Goal: Entertainment & Leisure: Consume media (video, audio)

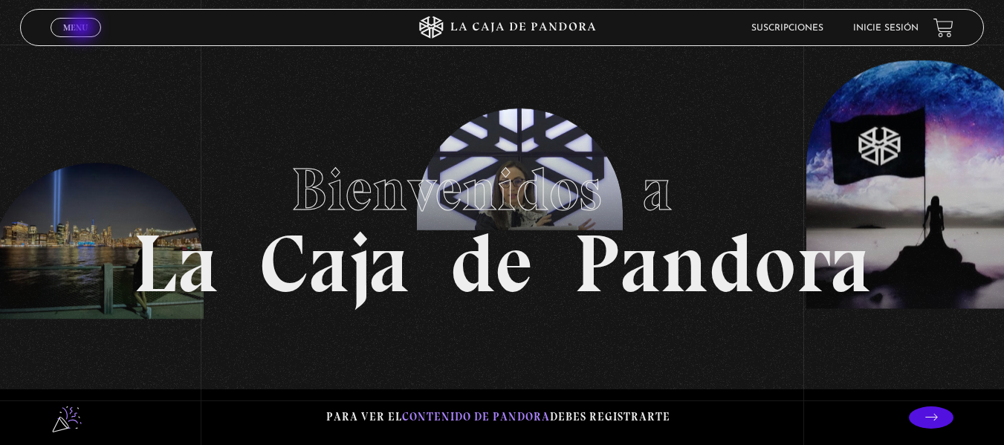
click at [83, 28] on span "Menu" at bounding box center [75, 27] width 25 height 9
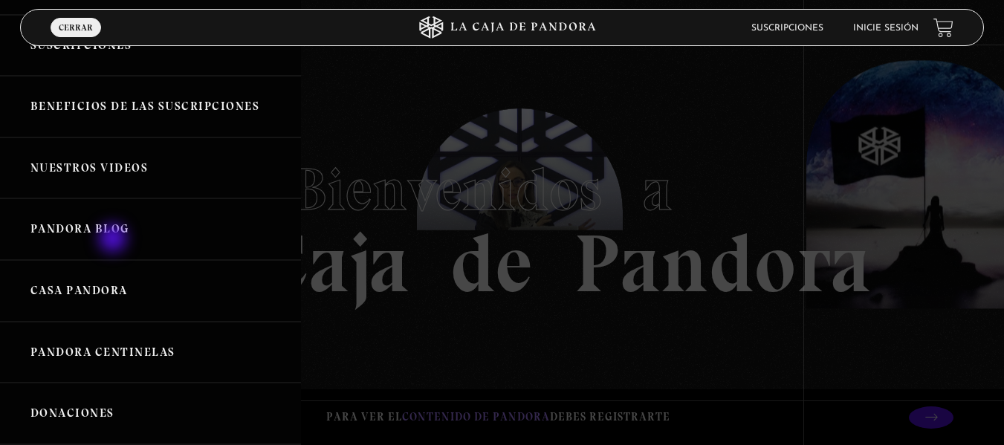
scroll to position [149, 0]
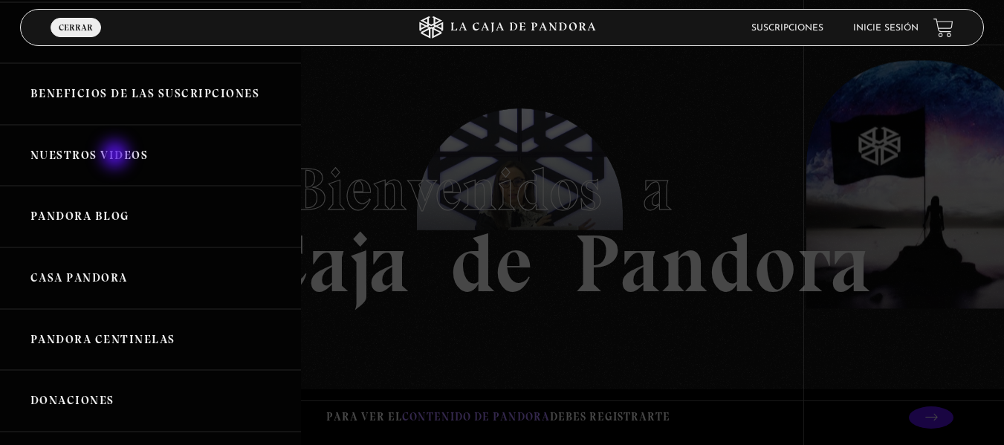
click at [117, 156] on link "Nuestros Videos" at bounding box center [150, 156] width 301 height 62
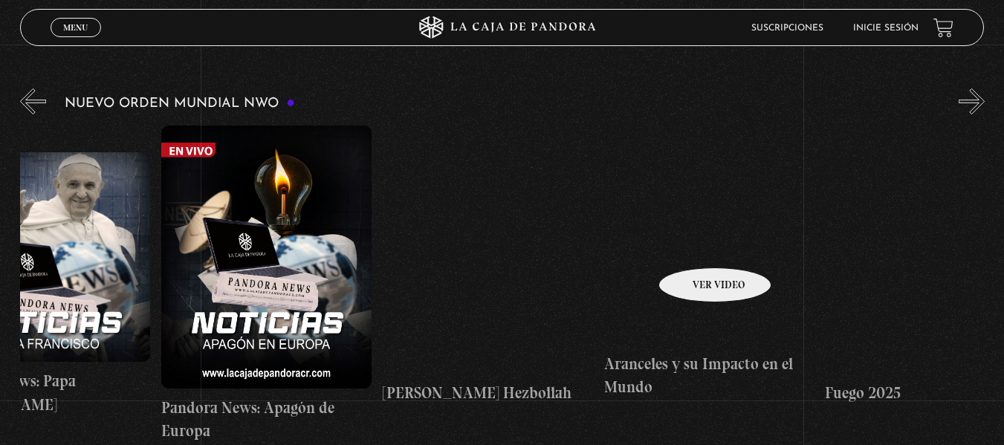
scroll to position [0, 1293]
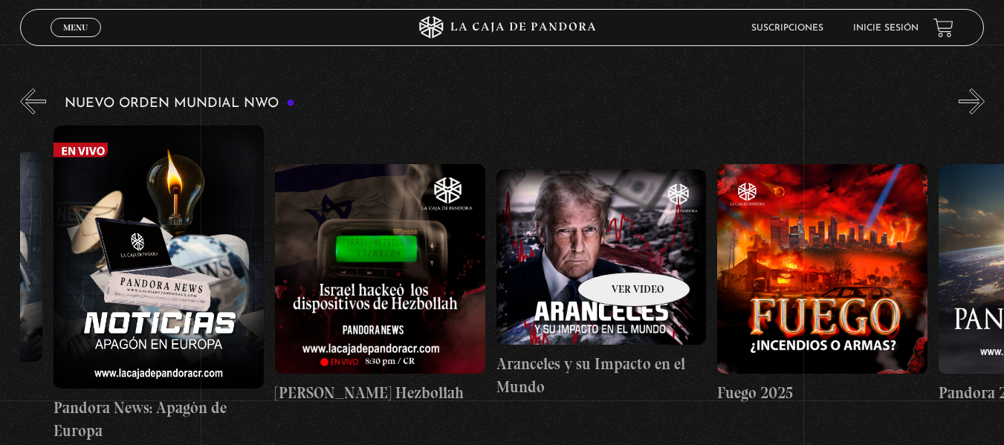
drag, startPoint x: 873, startPoint y: 238, endPoint x: 614, endPoint y: 250, distance: 258.8
click at [984, 99] on button "»" at bounding box center [971, 101] width 26 height 26
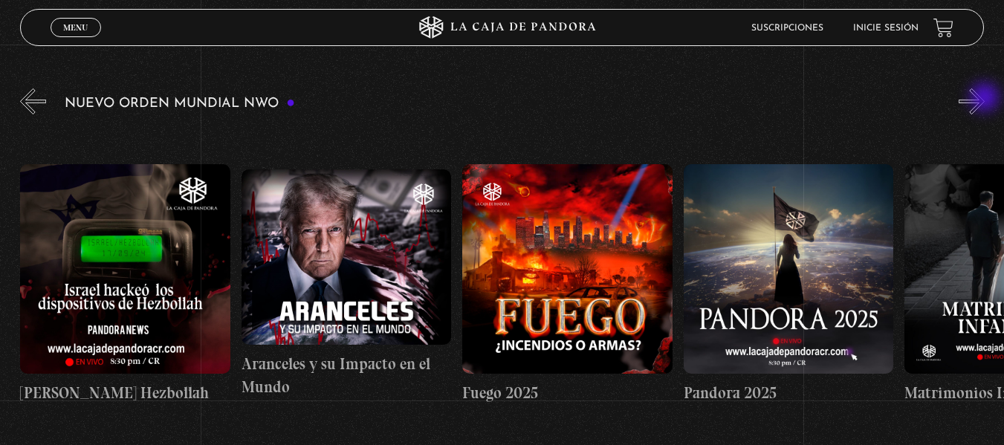
click at [984, 99] on button "»" at bounding box center [971, 101] width 26 height 26
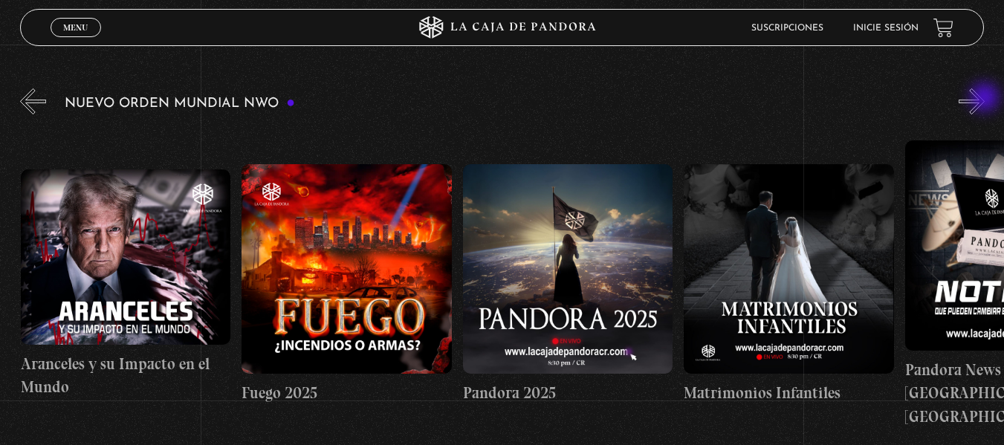
click at [984, 99] on button "»" at bounding box center [971, 101] width 26 height 26
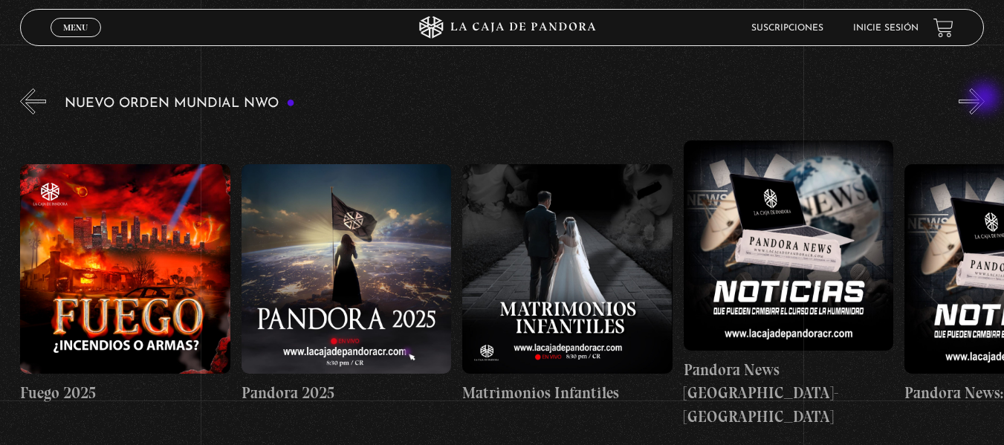
click at [984, 99] on button "»" at bounding box center [971, 101] width 26 height 26
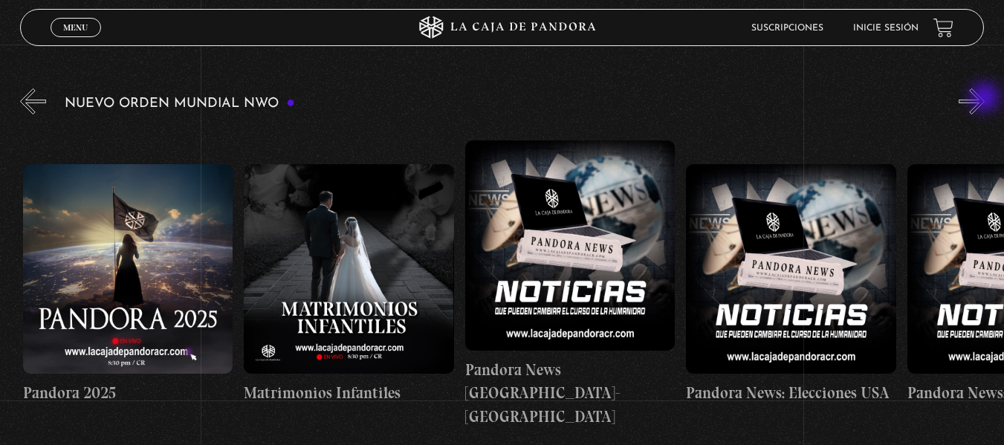
click at [984, 99] on button "»" at bounding box center [971, 101] width 26 height 26
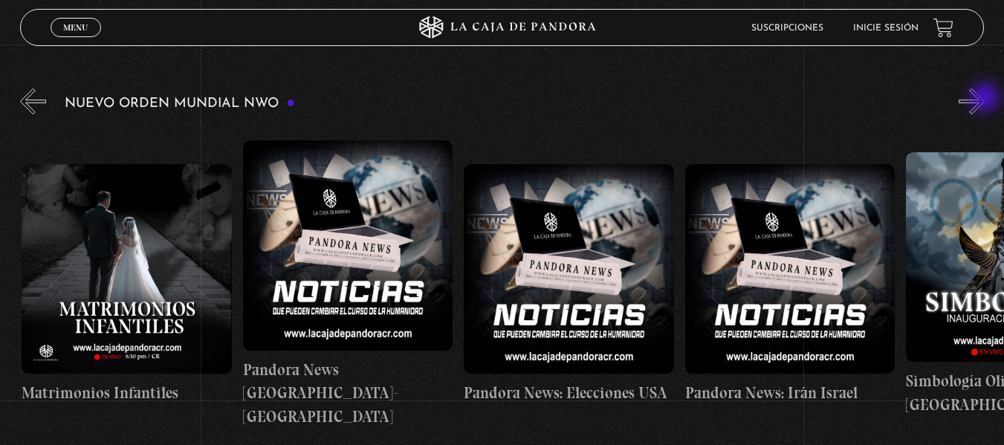
click at [984, 99] on button "»" at bounding box center [971, 101] width 26 height 26
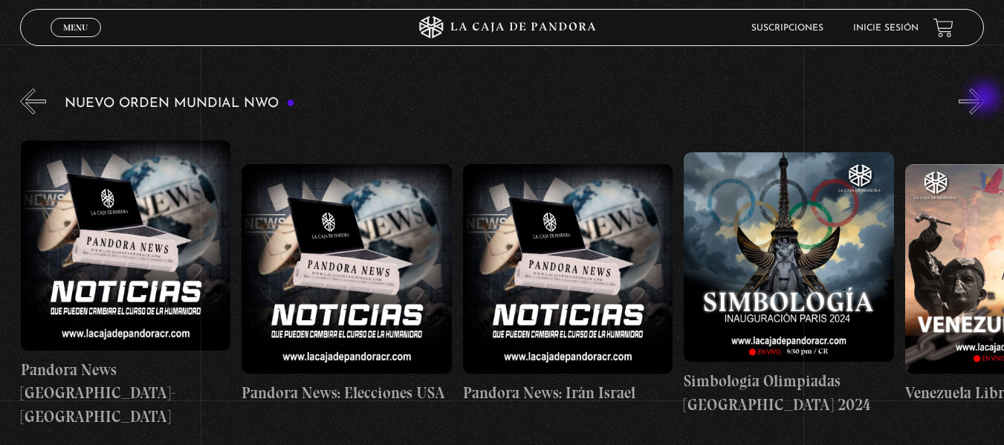
click at [984, 99] on button "»" at bounding box center [971, 101] width 26 height 26
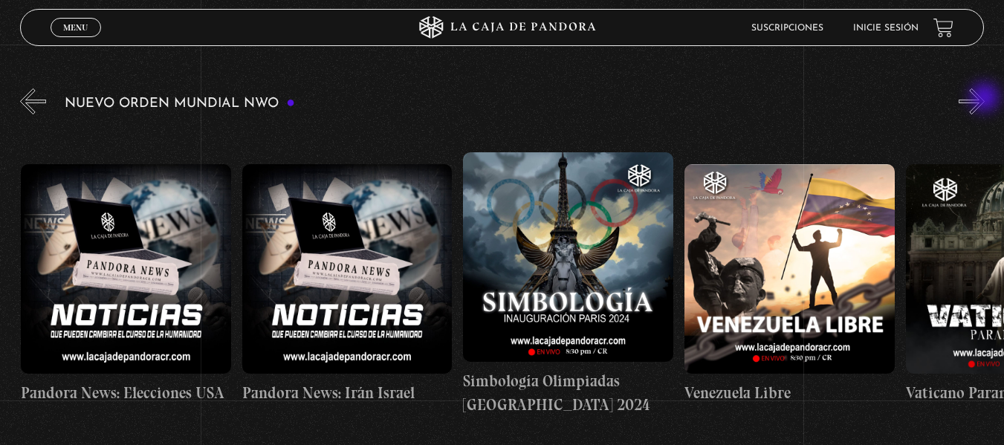
scroll to position [0, 2873]
click at [984, 99] on button "»" at bounding box center [971, 101] width 26 height 26
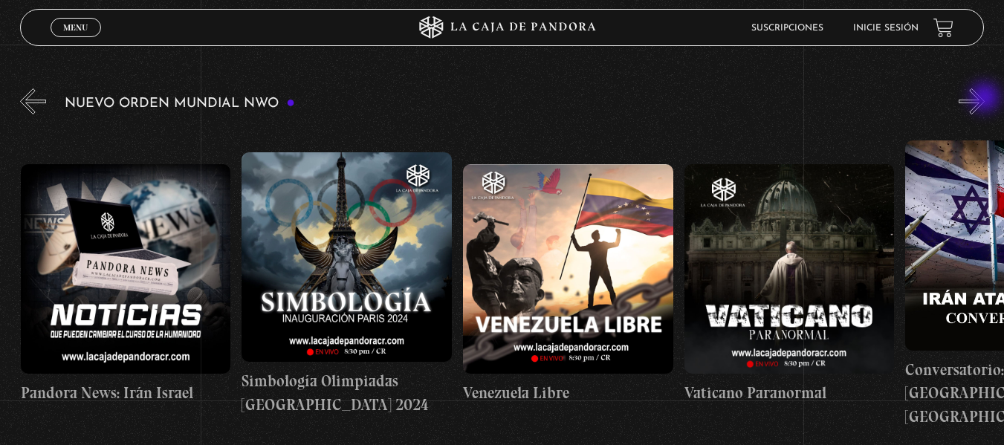
click at [984, 99] on button "»" at bounding box center [971, 101] width 26 height 26
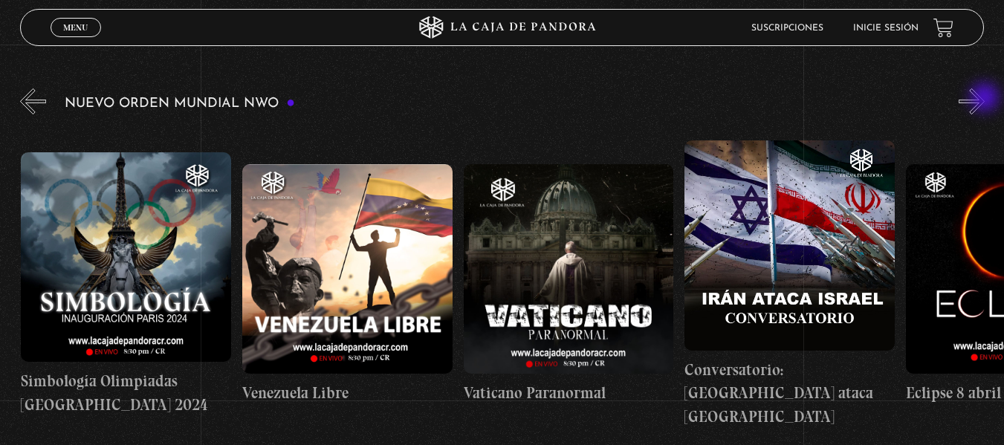
click at [984, 99] on button "»" at bounding box center [971, 101] width 26 height 26
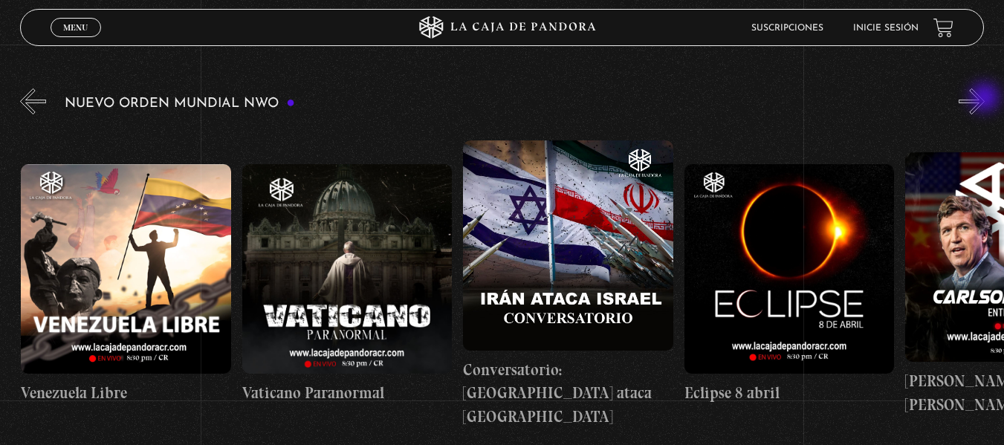
click at [984, 99] on button "»" at bounding box center [971, 101] width 26 height 26
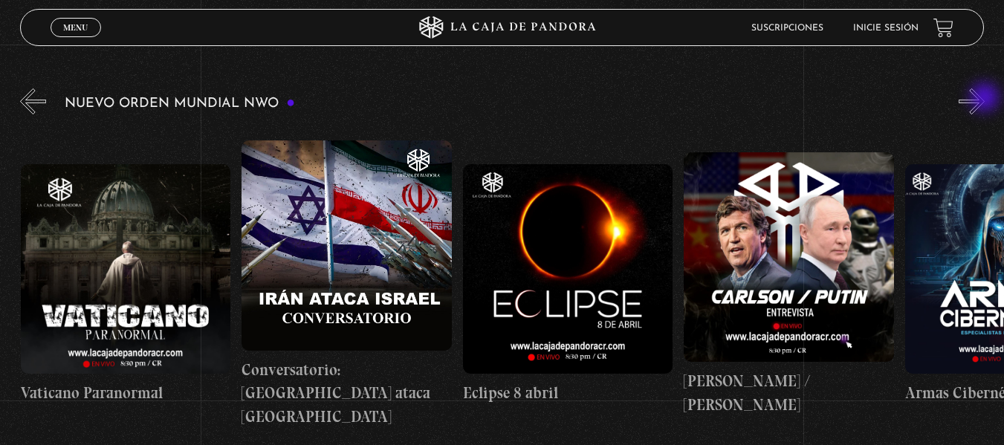
click at [984, 99] on button "»" at bounding box center [971, 101] width 26 height 26
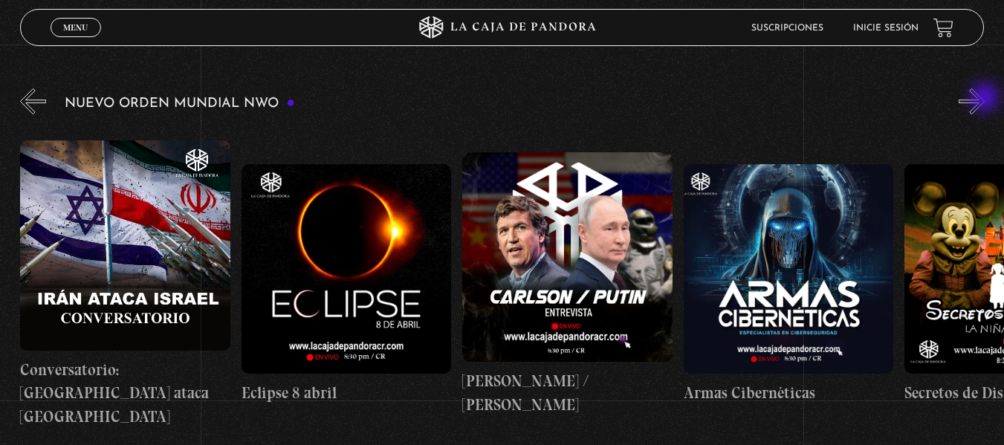
click at [984, 99] on button "»" at bounding box center [971, 101] width 26 height 26
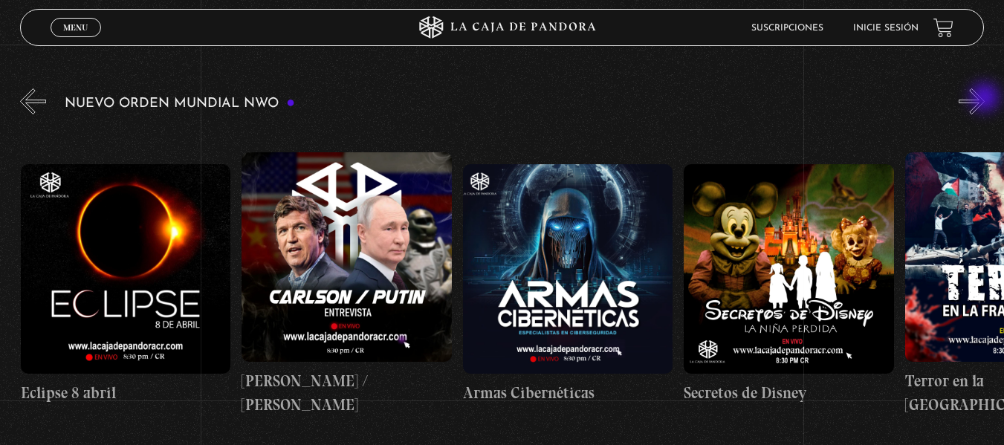
scroll to position [0, 4200]
click at [984, 99] on button "»" at bounding box center [971, 101] width 26 height 26
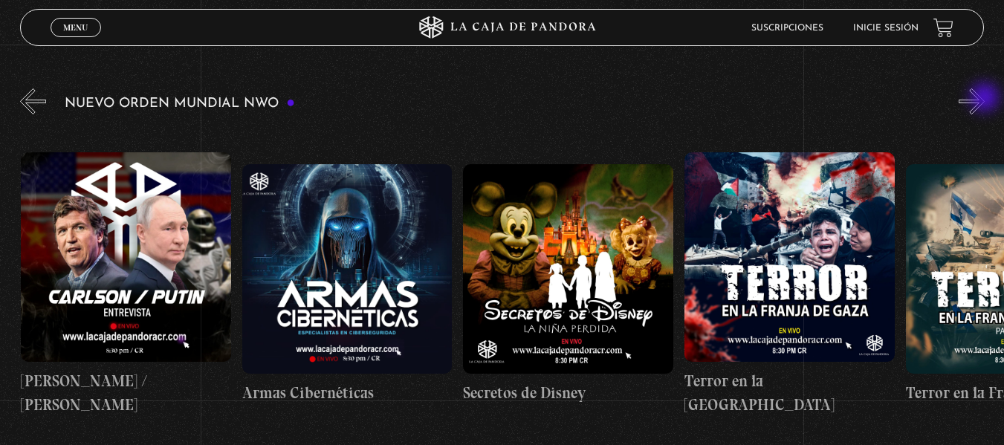
scroll to position [0, 4421]
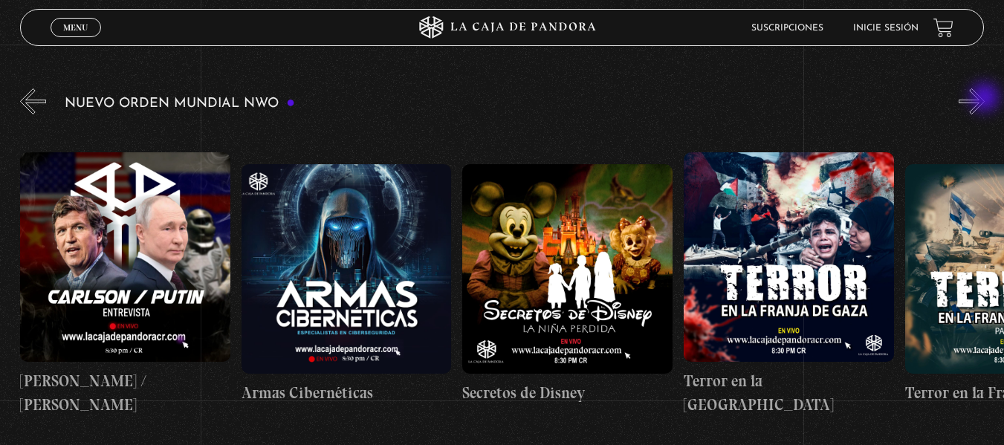
click at [984, 99] on button "»" at bounding box center [971, 101] width 26 height 26
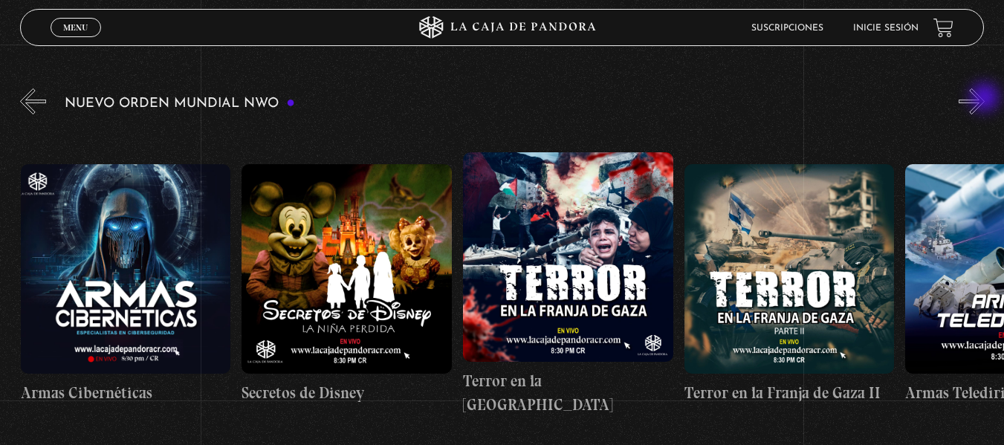
scroll to position [0, 4642]
click at [984, 99] on button "»" at bounding box center [971, 101] width 26 height 26
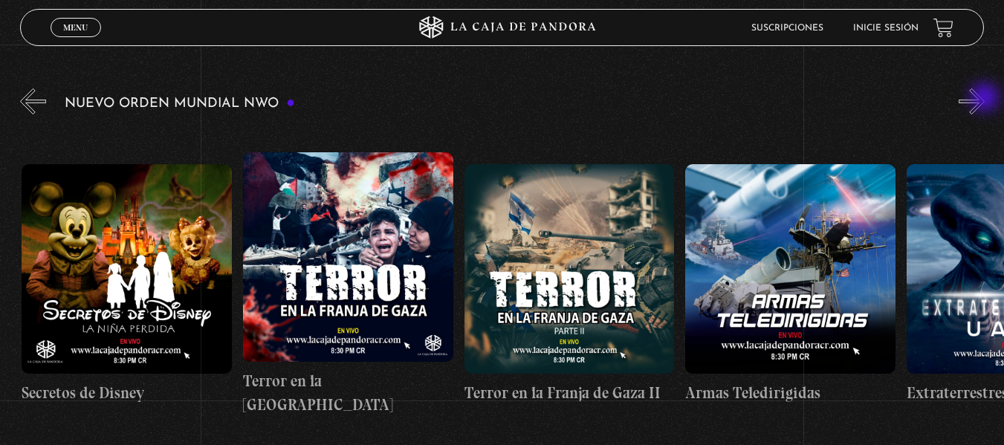
click at [984, 99] on button "»" at bounding box center [971, 101] width 26 height 26
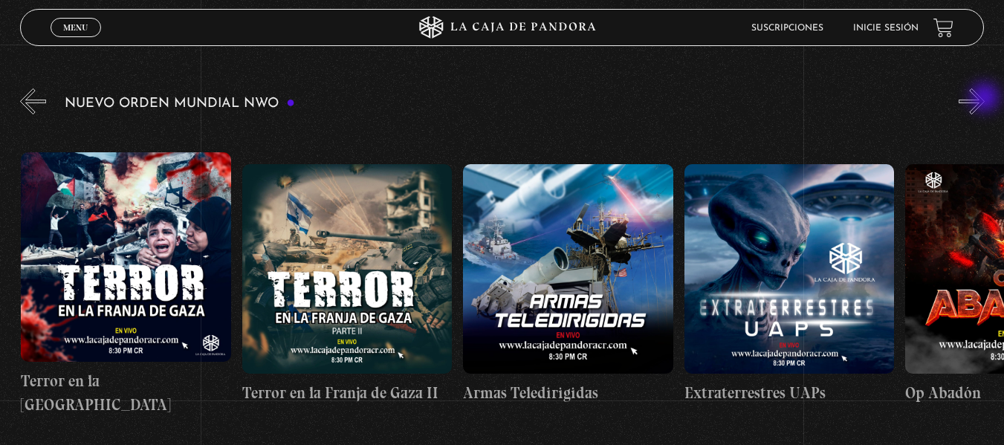
click at [984, 99] on button "»" at bounding box center [971, 101] width 26 height 26
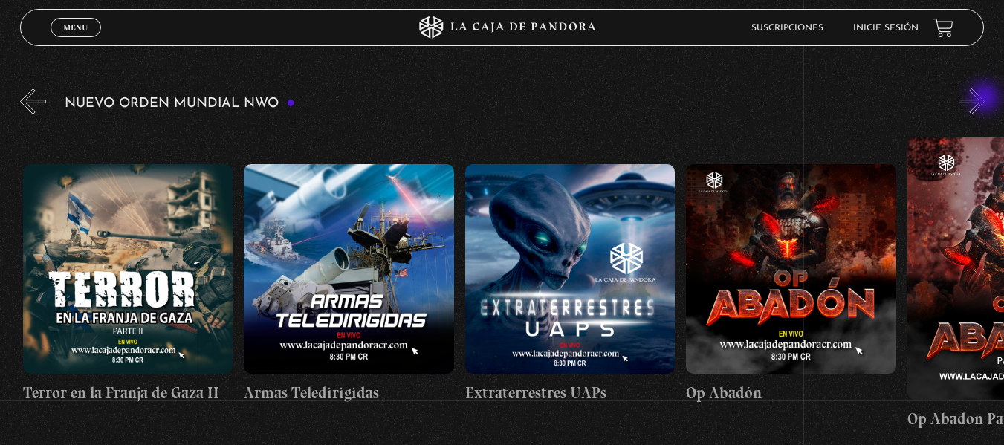
click at [984, 99] on button "»" at bounding box center [971, 101] width 26 height 26
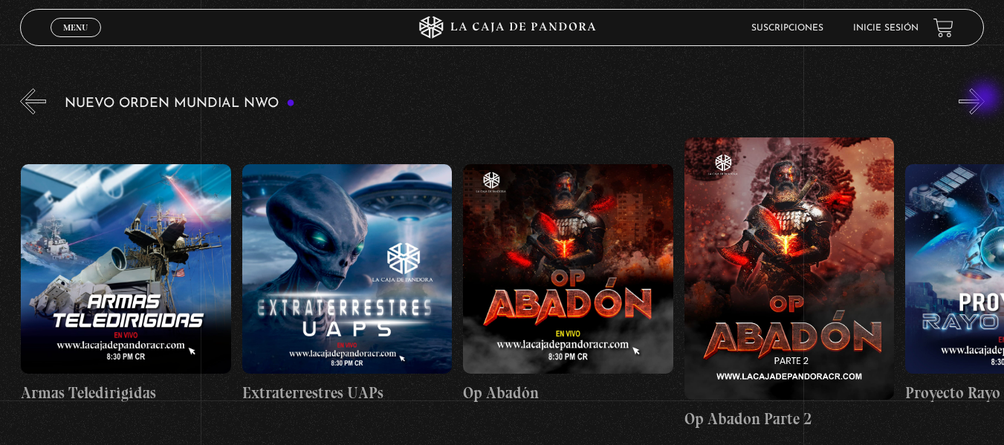
scroll to position [0, 5526]
click at [984, 99] on button "»" at bounding box center [971, 101] width 26 height 26
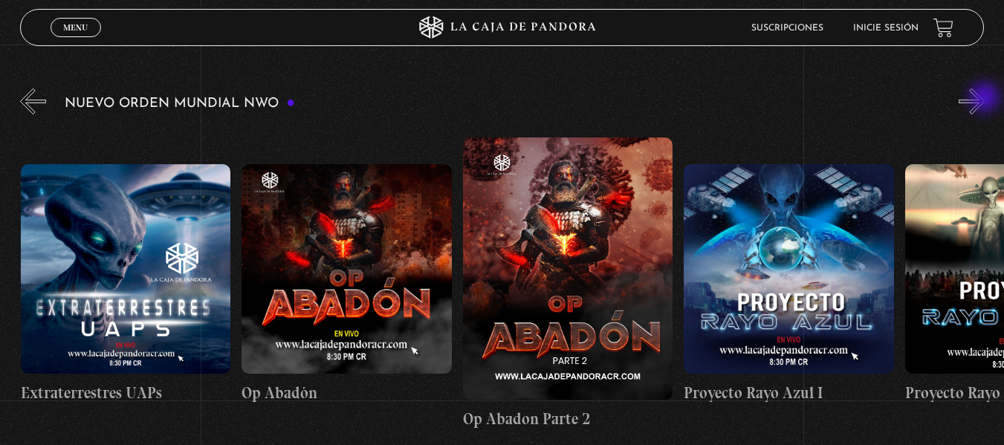
click at [984, 99] on button "»" at bounding box center [971, 101] width 26 height 26
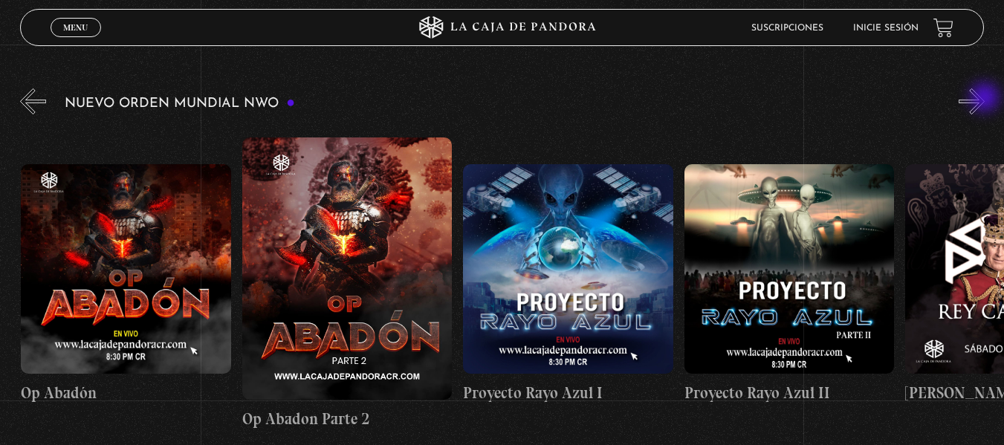
click at [984, 99] on button "»" at bounding box center [971, 101] width 26 height 26
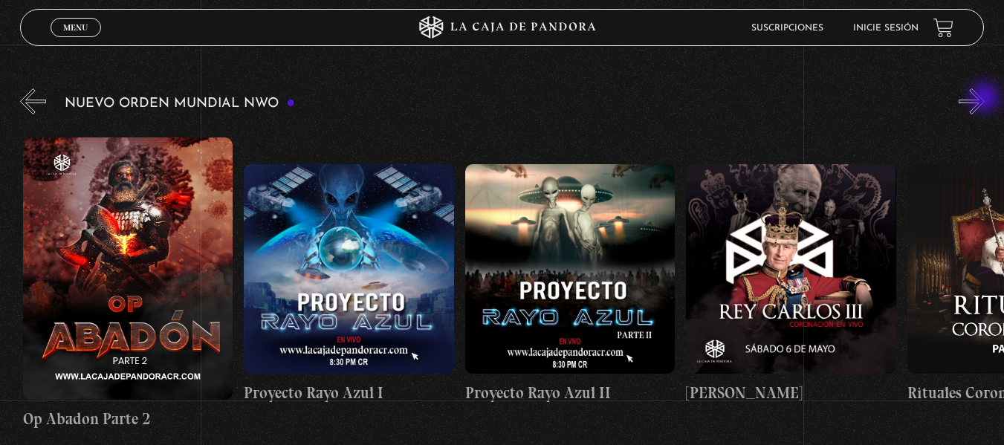
click at [984, 99] on button "»" at bounding box center [971, 101] width 26 height 26
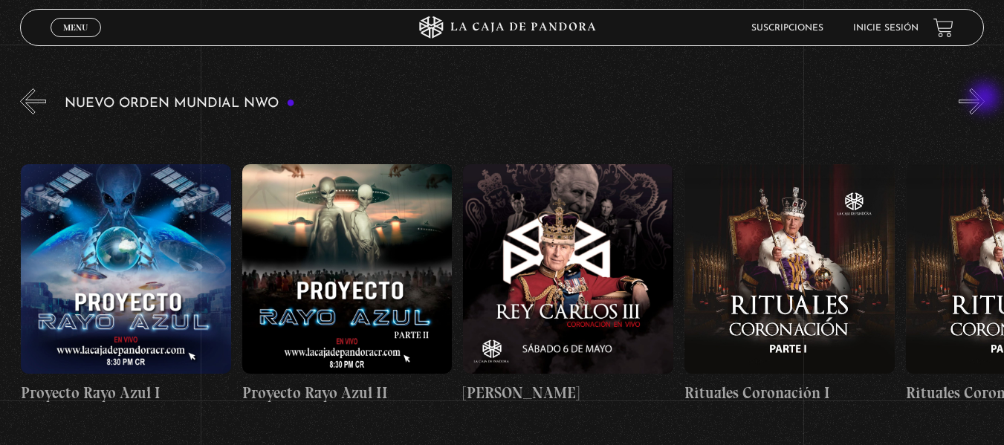
click at [984, 99] on button "»" at bounding box center [971, 101] width 26 height 26
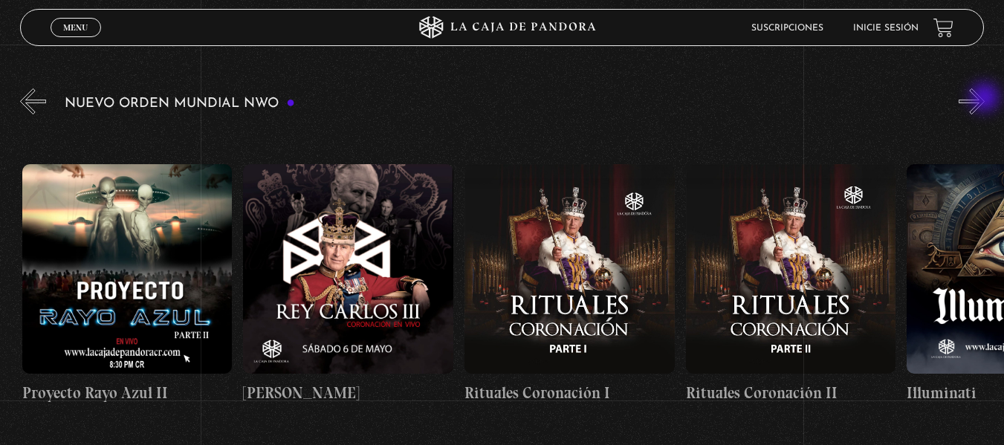
click at [984, 99] on button "»" at bounding box center [971, 101] width 26 height 26
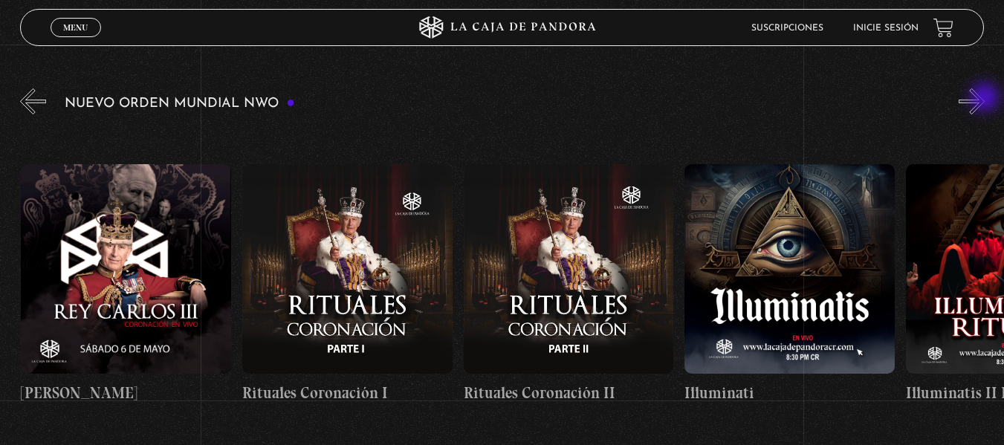
click at [984, 99] on button "»" at bounding box center [971, 101] width 26 height 26
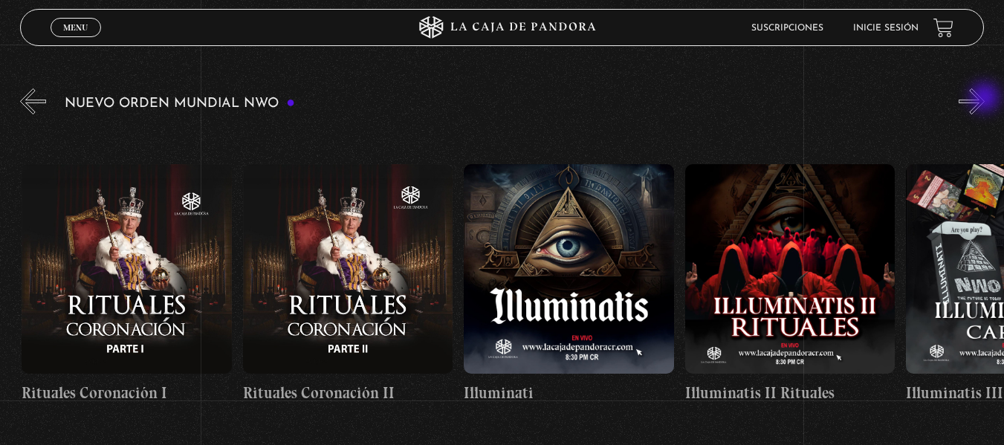
click at [984, 99] on button "»" at bounding box center [971, 101] width 26 height 26
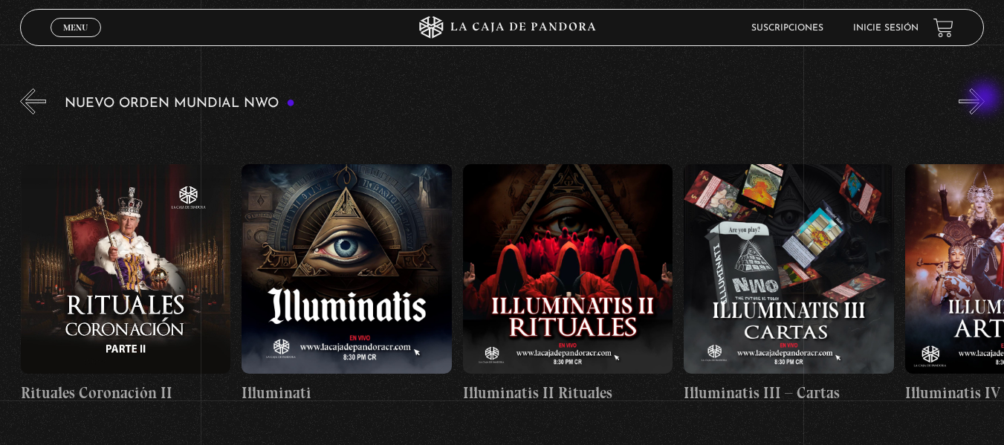
click at [984, 99] on button "»" at bounding box center [971, 101] width 26 height 26
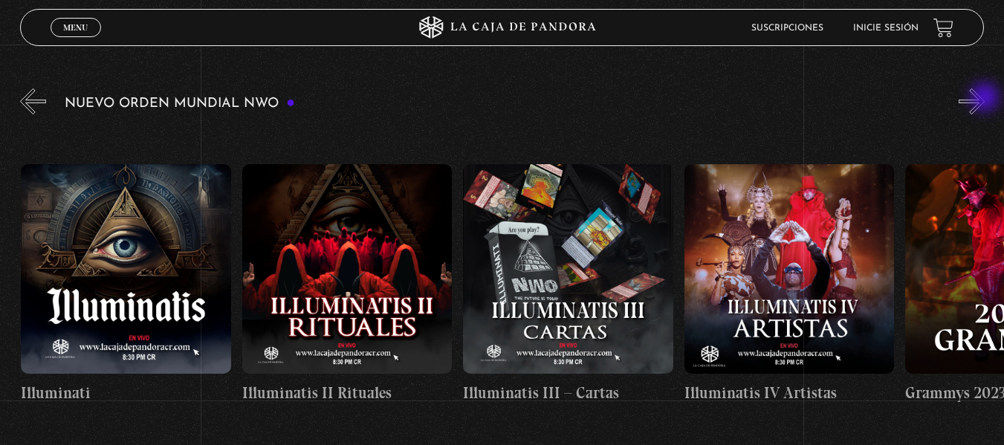
click at [984, 99] on button "»" at bounding box center [971, 101] width 26 height 26
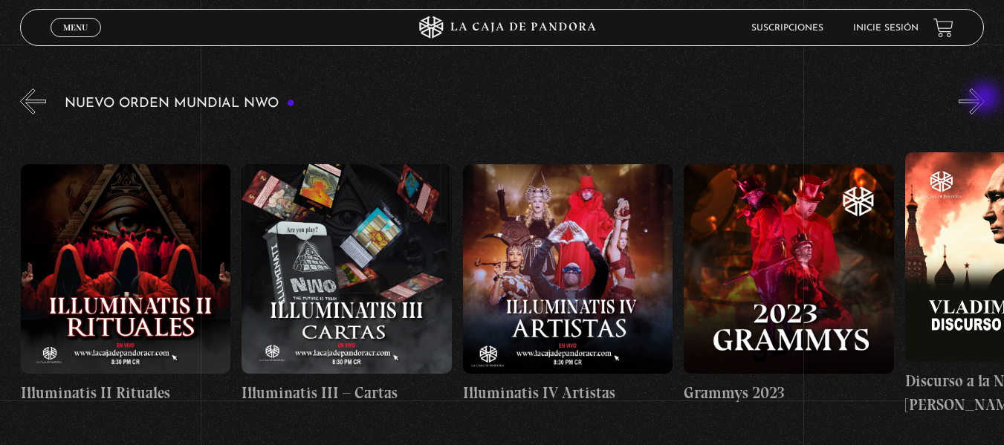
click at [984, 99] on button "»" at bounding box center [971, 101] width 26 height 26
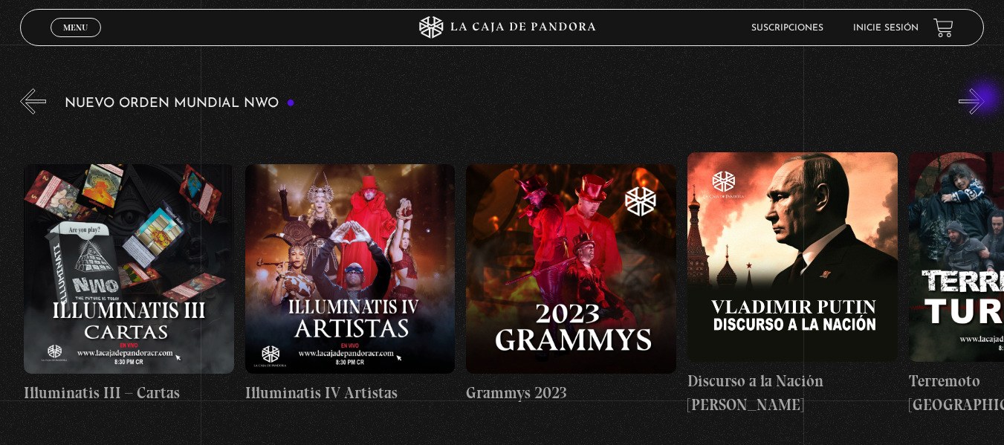
click at [984, 99] on button "»" at bounding box center [971, 101] width 26 height 26
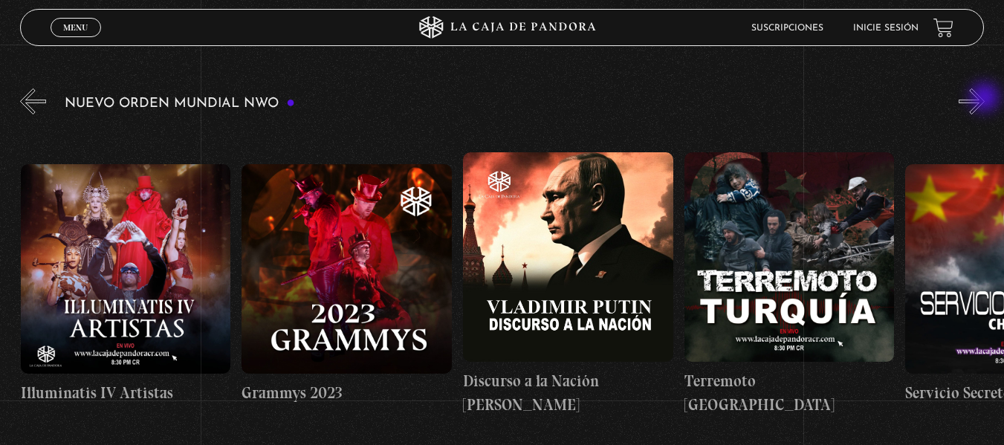
click at [984, 99] on button "»" at bounding box center [971, 101] width 26 height 26
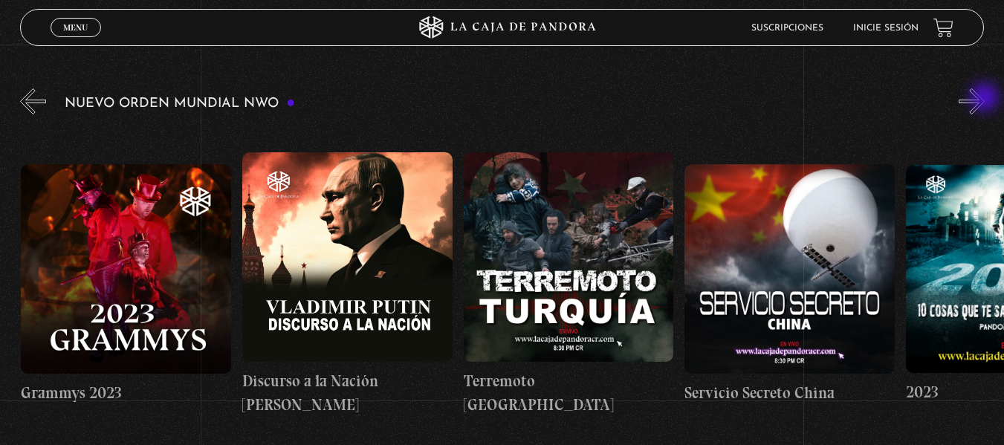
click at [984, 99] on button "»" at bounding box center [971, 101] width 26 height 26
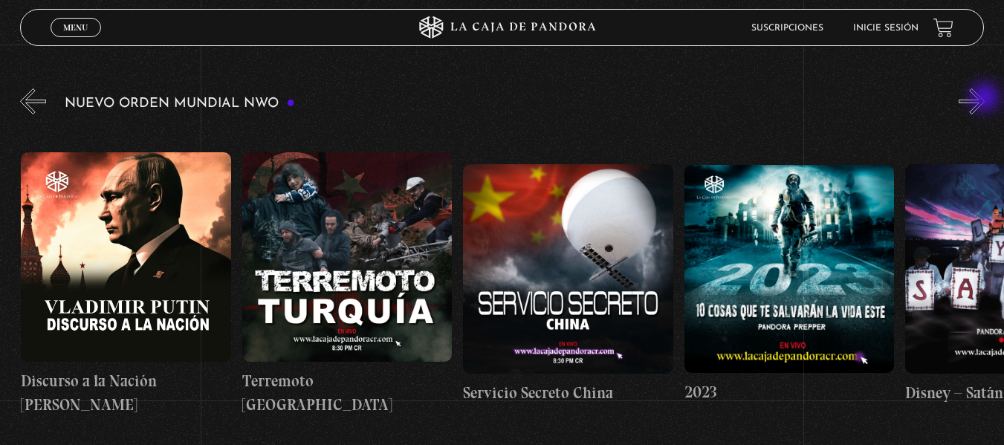
click at [984, 99] on button "»" at bounding box center [971, 101] width 26 height 26
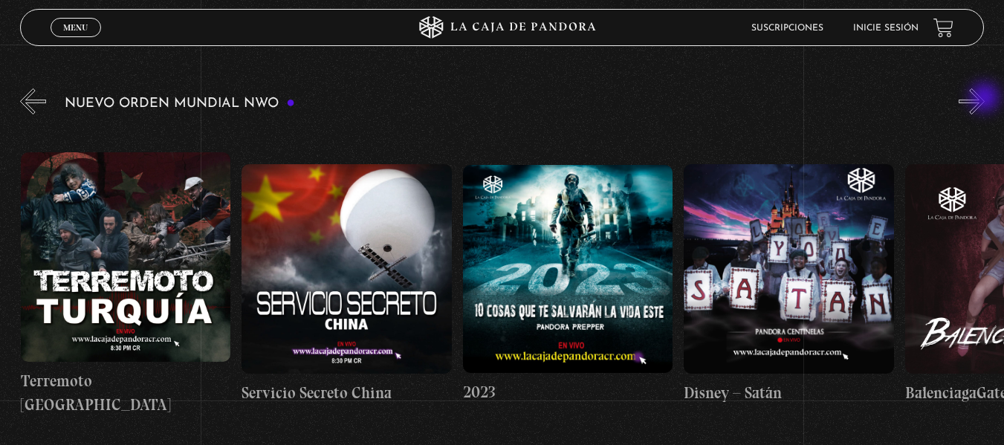
click at [984, 99] on button "»" at bounding box center [971, 101] width 26 height 26
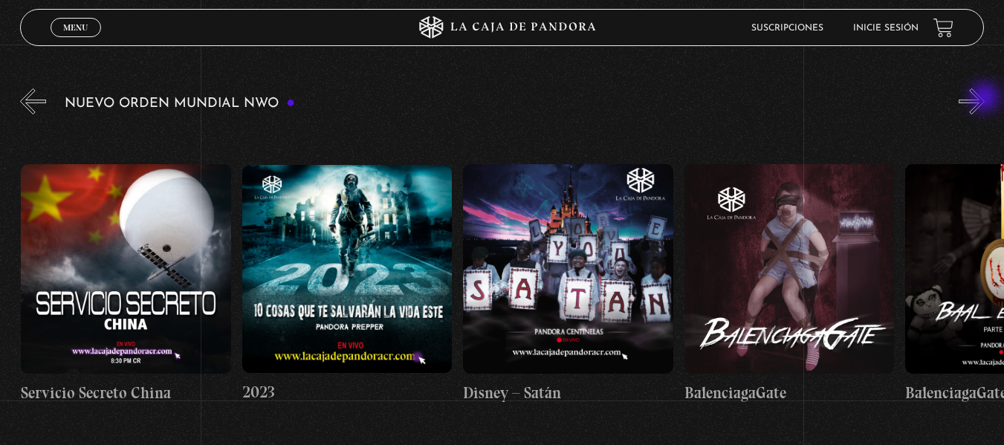
scroll to position [0, 9063]
click at [984, 99] on button "»" at bounding box center [971, 101] width 26 height 26
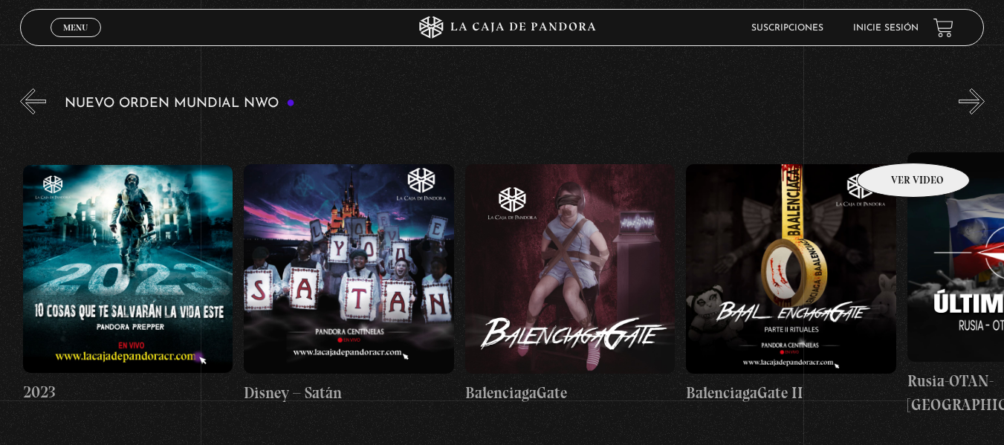
scroll to position [0, 9284]
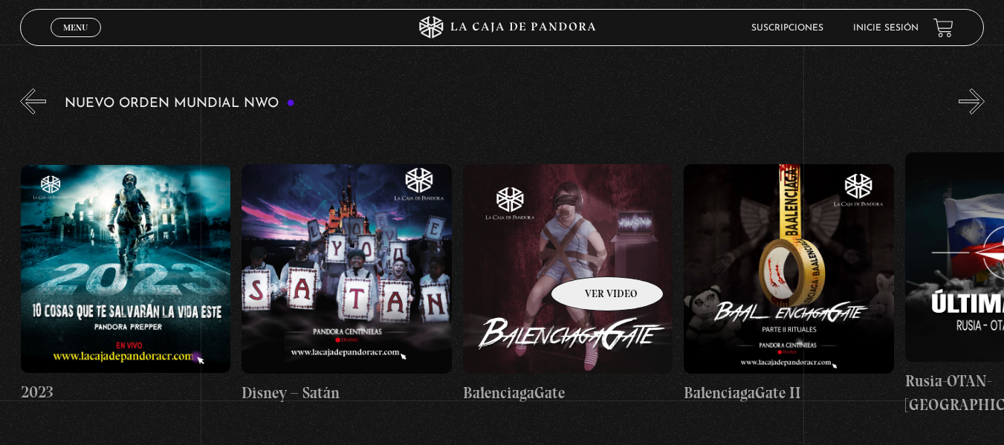
click at [588, 254] on figure at bounding box center [568, 269] width 210 height 210
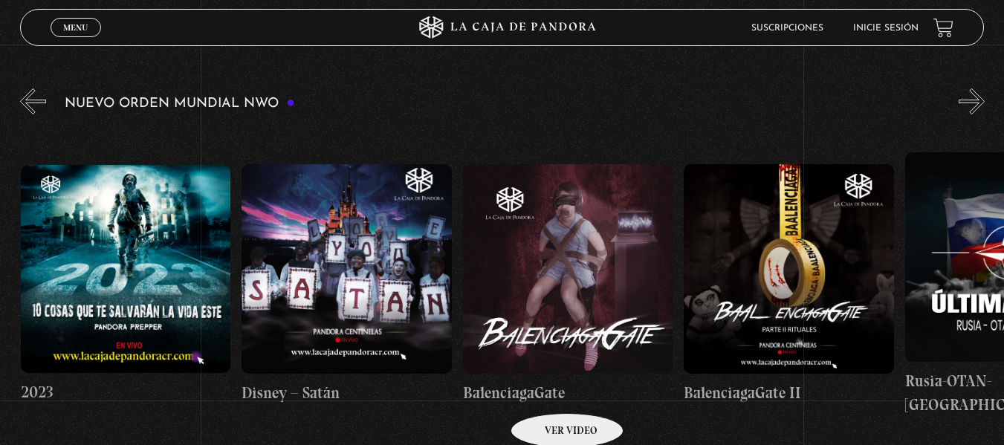
click at [547, 391] on h4 "BalenciagaGate" at bounding box center [568, 393] width 210 height 24
